Goal: Obtain resource: Download file/media

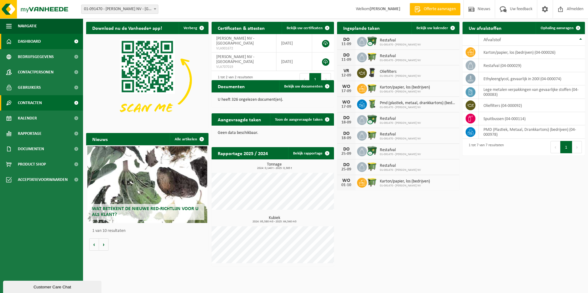
click at [28, 101] on span "Contracten" at bounding box center [30, 102] width 24 height 15
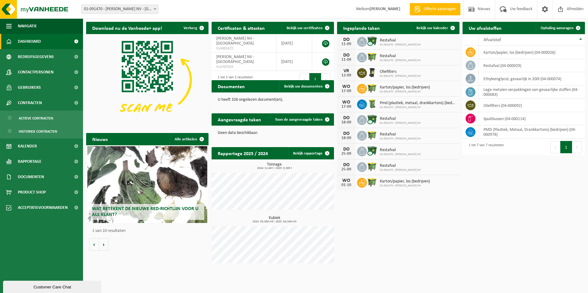
click at [487, 210] on div "Download nu de Vanheede+ app! Verberg Certificaten & attesten Bekijk uw certifi…" at bounding box center [336, 144] width 502 height 251
click at [505, 226] on div "Download nu de Vanheede+ app! Verberg Certificaten & attesten Bekijk uw certifi…" at bounding box center [336, 144] width 502 height 251
click at [53, 164] on link "Rapportage" at bounding box center [41, 161] width 83 height 15
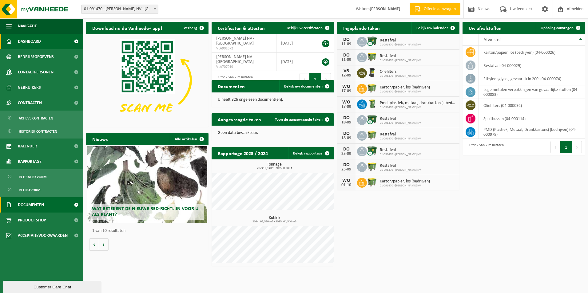
click at [22, 202] on span "Documenten" at bounding box center [31, 204] width 26 height 15
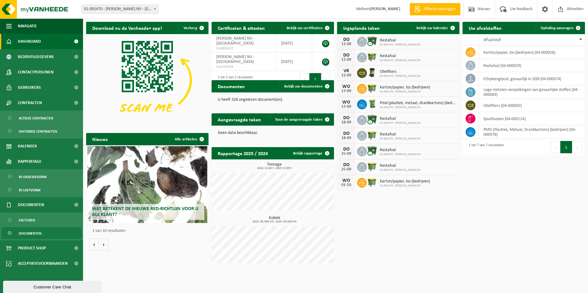
click at [37, 234] on span "Documenten" at bounding box center [30, 234] width 23 height 12
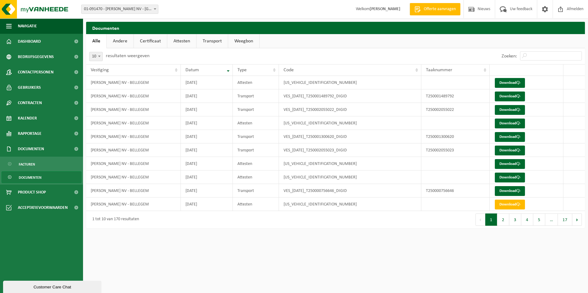
click at [155, 40] on link "Certificaat" at bounding box center [150, 41] width 33 height 14
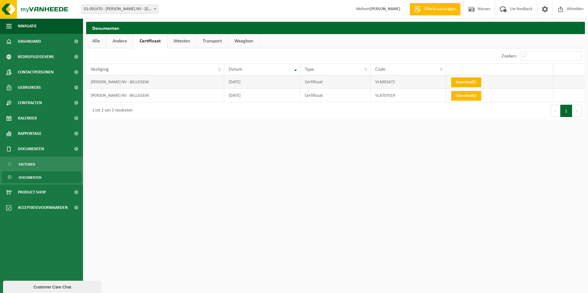
click at [464, 86] on link "Download" at bounding box center [466, 83] width 30 height 10
drag, startPoint x: 240, startPoint y: 175, endPoint x: 232, endPoint y: 163, distance: 14.8
click at [240, 175] on html "Vestiging: 01-091470 - MYLLE H. NV - BELLEGEM 01-091470 - MYLLE H. NV - BELLEGE…" at bounding box center [294, 146] width 588 height 293
click at [185, 40] on link "Attesten" at bounding box center [181, 41] width 29 height 14
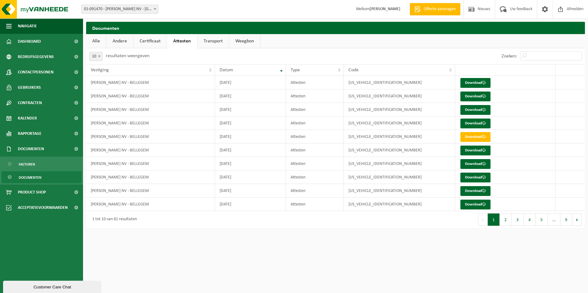
click at [150, 43] on link "Certificaat" at bounding box center [149, 41] width 33 height 14
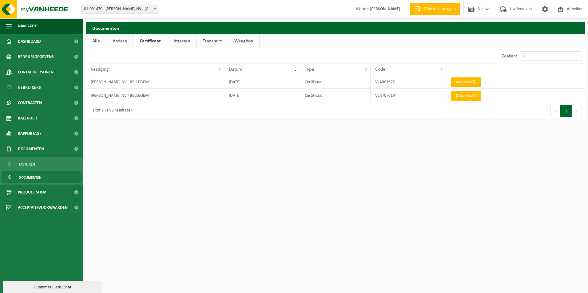
click at [214, 144] on html "Vestiging: 01-091470 - MYLLE H. NV - BELLEGEM 01-091470 - MYLLE H. NV - BELLEGE…" at bounding box center [294, 146] width 588 height 293
click at [176, 38] on link "Attesten" at bounding box center [181, 41] width 29 height 14
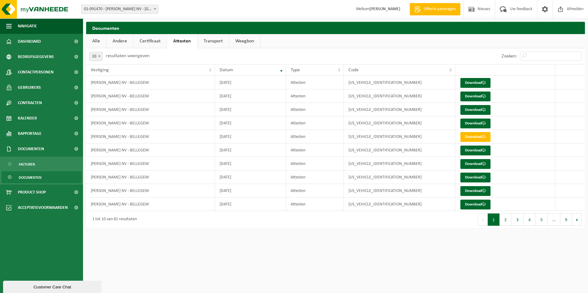
click at [154, 43] on link "Certificaat" at bounding box center [149, 41] width 33 height 14
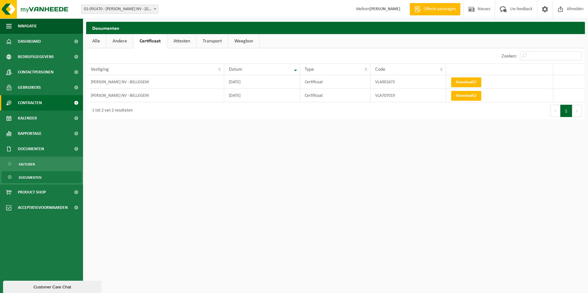
click at [31, 104] on span "Contracten" at bounding box center [30, 102] width 24 height 15
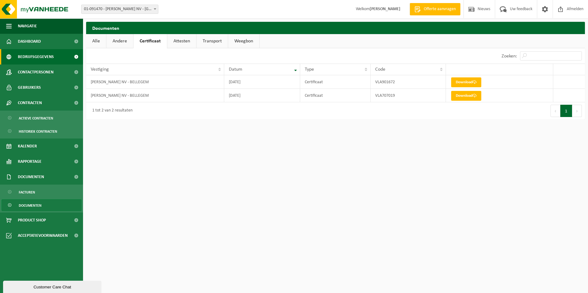
click at [46, 53] on span "Bedrijfsgegevens" at bounding box center [36, 56] width 36 height 15
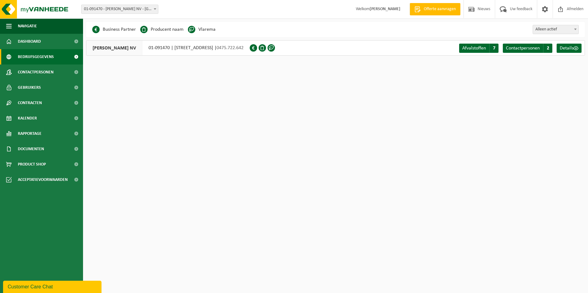
click at [188, 30] on span at bounding box center [191, 29] width 7 height 7
click at [192, 30] on span at bounding box center [191, 29] width 7 height 7
click at [489, 48] on link "Afvalstoffen A 7" at bounding box center [478, 48] width 39 height 9
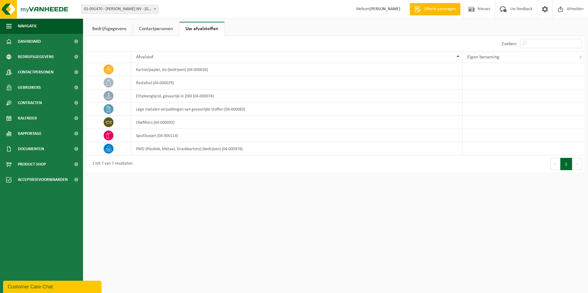
click at [152, 30] on link "Contactpersonen" at bounding box center [156, 29] width 46 height 14
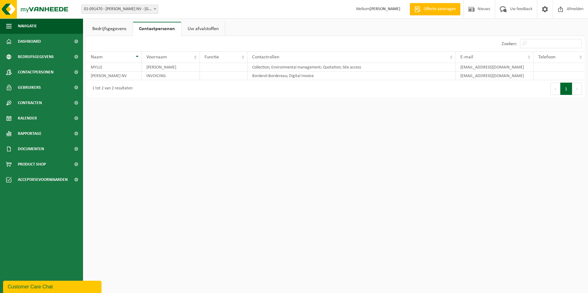
click at [114, 26] on link "Bedrijfsgegevens" at bounding box center [109, 29] width 46 height 14
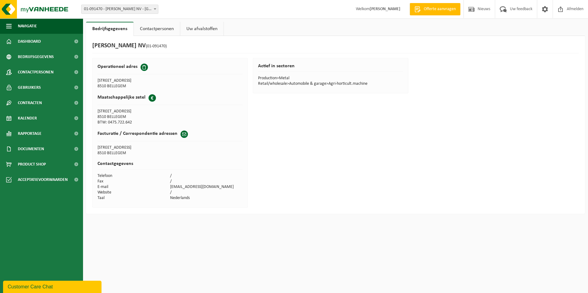
click at [218, 121] on table "Maatschappelijke zetel Business DOORNIKSERIJKSWEG 61 8510 BELLEGEM BTW: 0475.72…" at bounding box center [169, 108] width 145 height 35
click at [32, 149] on span "Documenten" at bounding box center [31, 148] width 26 height 15
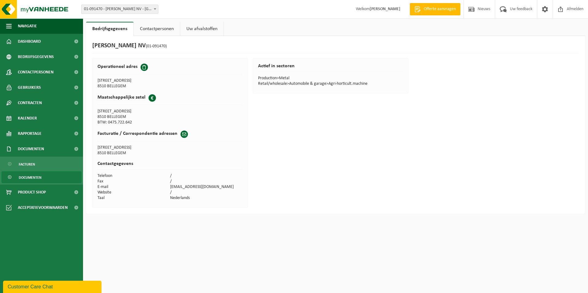
click at [32, 174] on span "Documenten" at bounding box center [30, 178] width 23 height 12
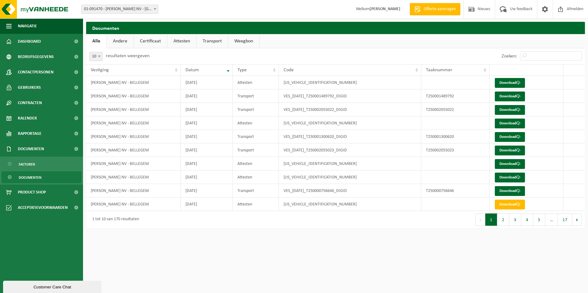
click at [165, 46] on link "Certificaat" at bounding box center [150, 41] width 33 height 14
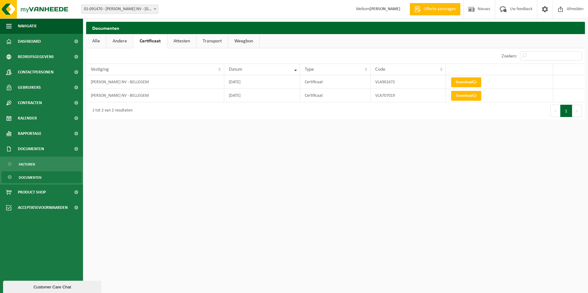
click at [573, 112] on button "Volgende" at bounding box center [577, 111] width 10 height 12
click at [32, 31] on span "Navigatie" at bounding box center [27, 25] width 19 height 15
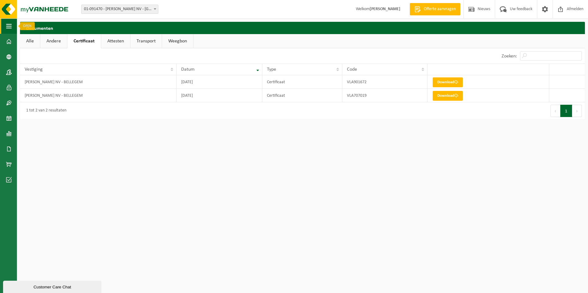
click at [7, 25] on span "button" at bounding box center [9, 25] width 6 height 15
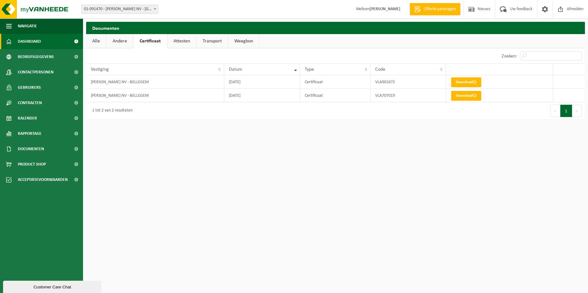
click at [18, 39] on span "Dashboard" at bounding box center [29, 41] width 23 height 15
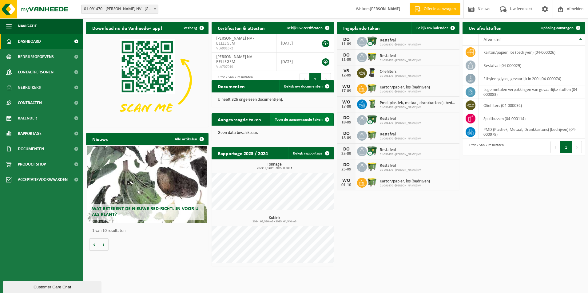
click at [312, 120] on span "Toon de aangevraagde taken" at bounding box center [299, 120] width 48 height 4
click at [325, 40] on link at bounding box center [325, 43] width 7 height 7
drag, startPoint x: 440, startPoint y: 254, endPoint x: 441, endPoint y: 251, distance: 3.3
click at [440, 254] on div "Download nu de Vanheede+ app! Verberg Certificaten & attesten Bekijk uw certifi…" at bounding box center [336, 144] width 502 height 251
click at [545, 9] on span at bounding box center [544, 9] width 9 height 18
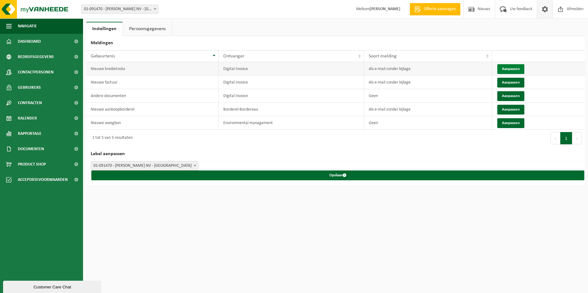
click at [507, 66] on button "Aanpassen" at bounding box center [510, 69] width 27 height 10
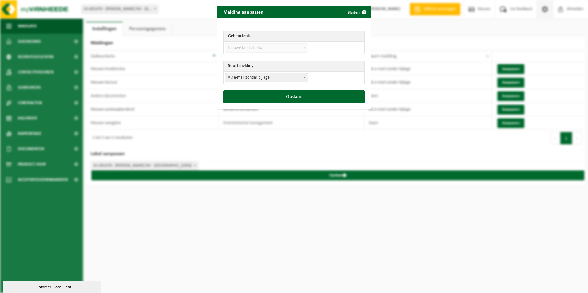
click at [236, 78] on span "Als e-mail zonder bijlage" at bounding box center [266, 78] width 82 height 9
select select "3"
click at [312, 97] on button "Opslaan" at bounding box center [293, 96] width 141 height 13
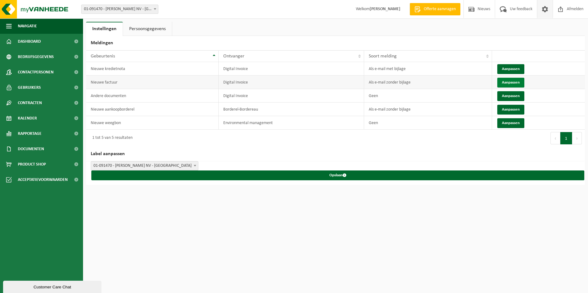
click at [513, 80] on button "Aanpassen" at bounding box center [510, 83] width 27 height 10
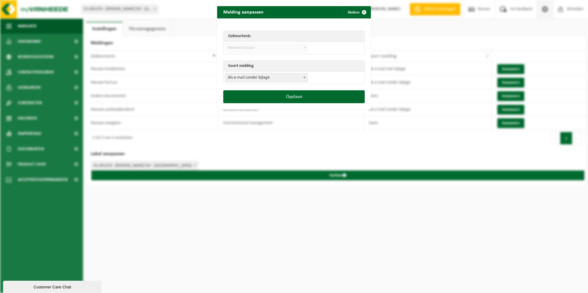
click at [274, 79] on span "Als e-mail zonder bijlage" at bounding box center [266, 78] width 82 height 9
select select "3"
click at [268, 95] on button "Opslaan" at bounding box center [293, 96] width 141 height 13
